Goal: Book appointment/travel/reservation

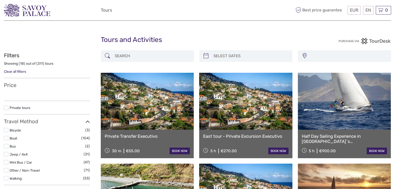
select select
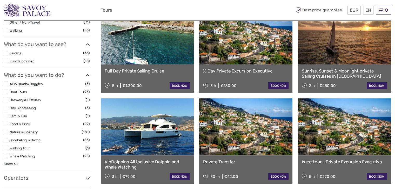
scroll to position [156, 0]
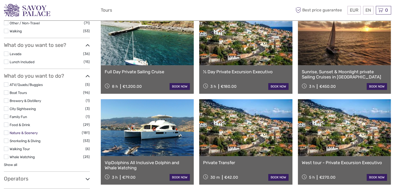
click at [26, 134] on link "Nature & Scenery" at bounding box center [24, 133] width 28 height 4
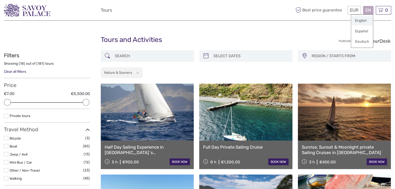
click at [365, 20] on link "English" at bounding box center [362, 20] width 22 height 9
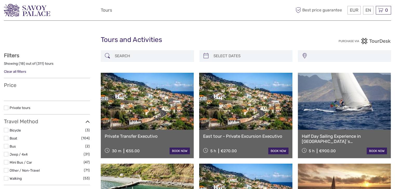
select select
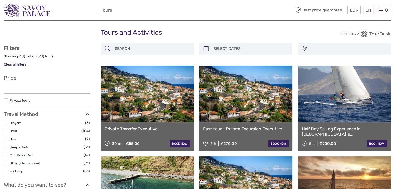
select select
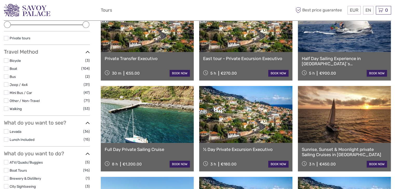
click at [7, 132] on label at bounding box center [6, 131] width 4 height 4
click at [0, 0] on input "checkbox" at bounding box center [0, 0] width 0 height 0
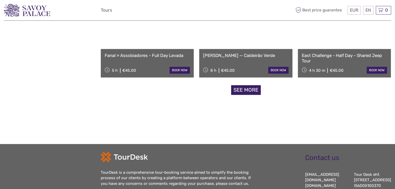
scroll to position [548, 0]
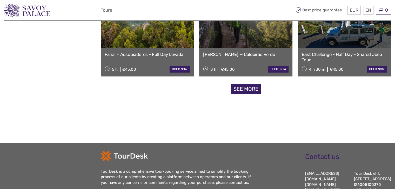
click at [249, 91] on link "See more" at bounding box center [246, 89] width 30 height 10
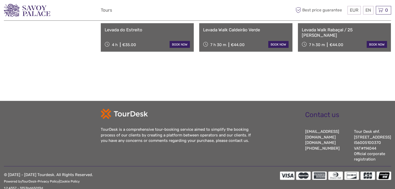
scroll to position [1138, 0]
